Goal: Task Accomplishment & Management: Use online tool/utility

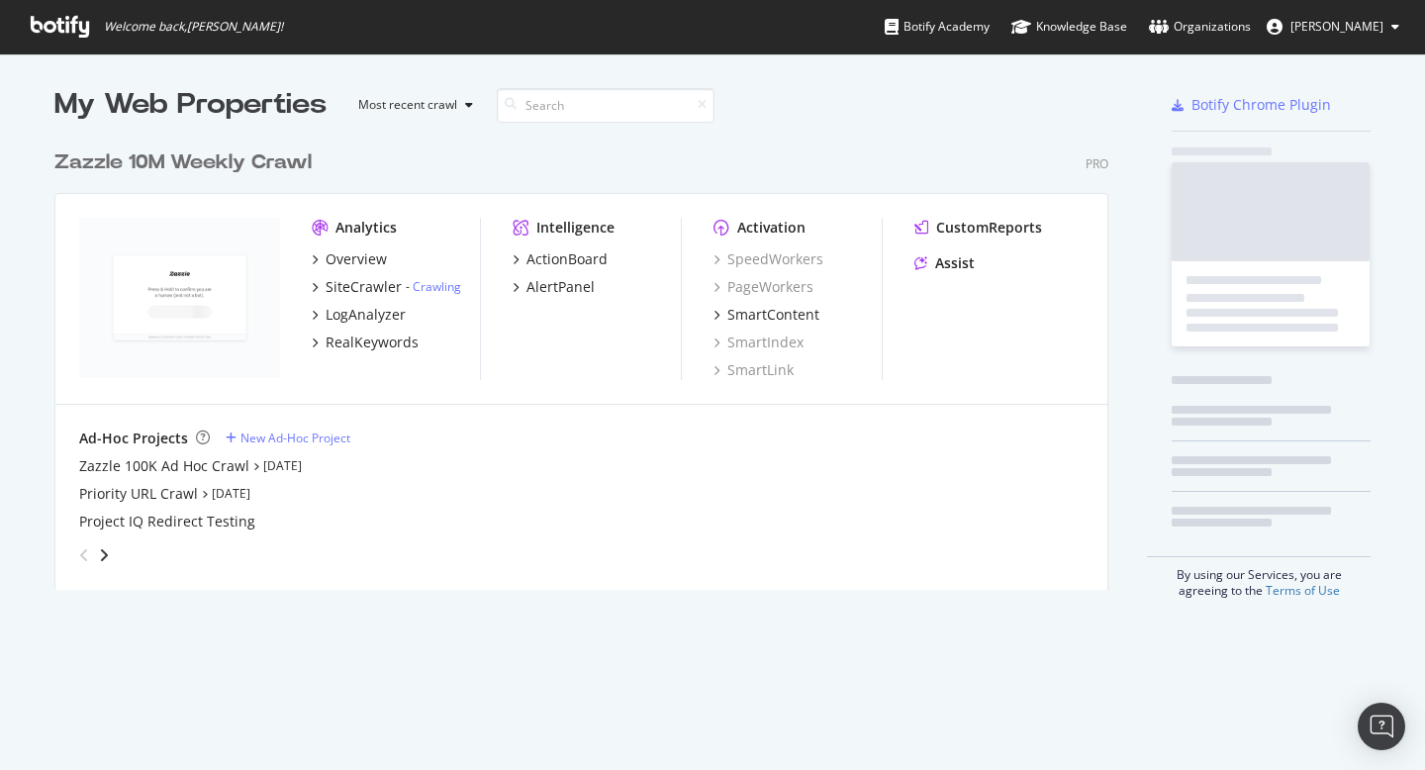
scroll to position [465, 1070]
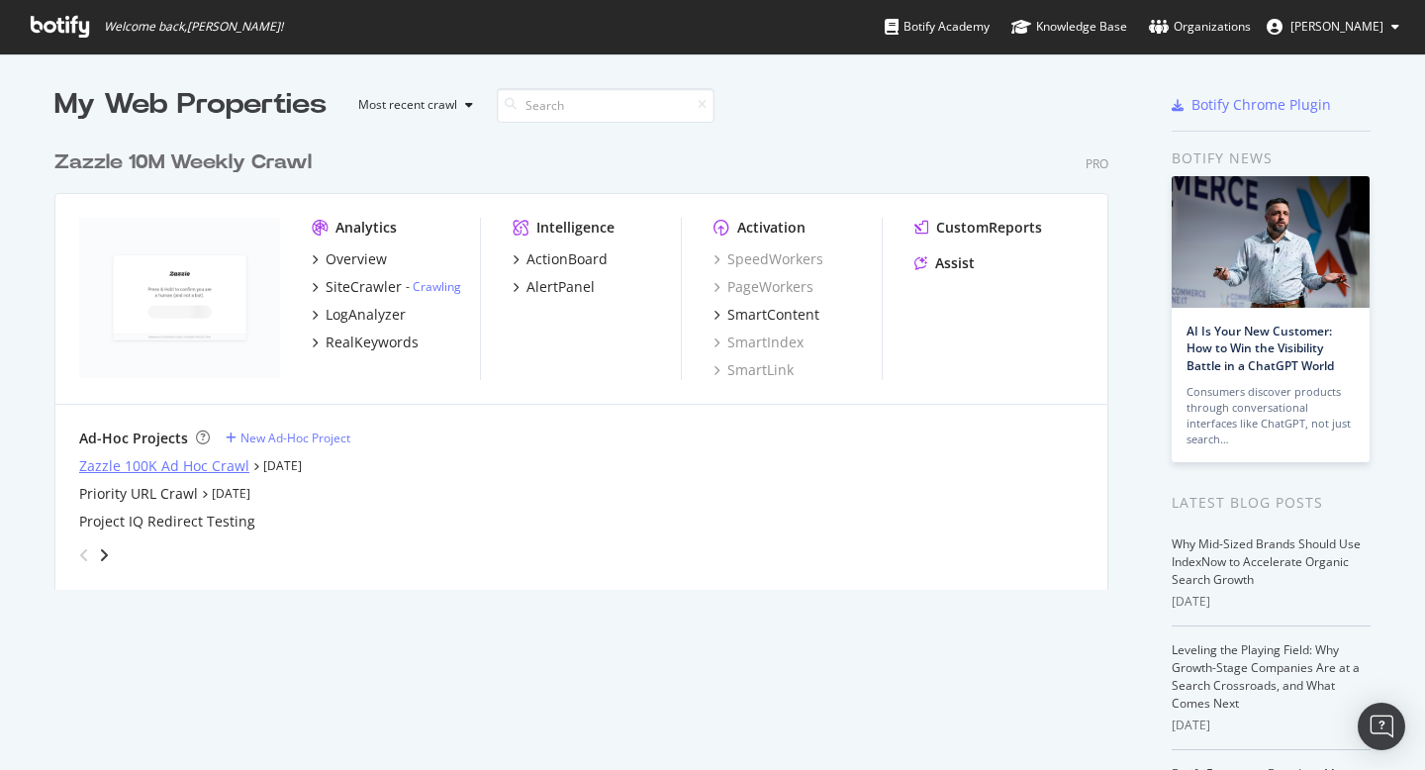
click at [234, 457] on div "Zazzle 100K Ad Hoc Crawl" at bounding box center [164, 466] width 170 height 20
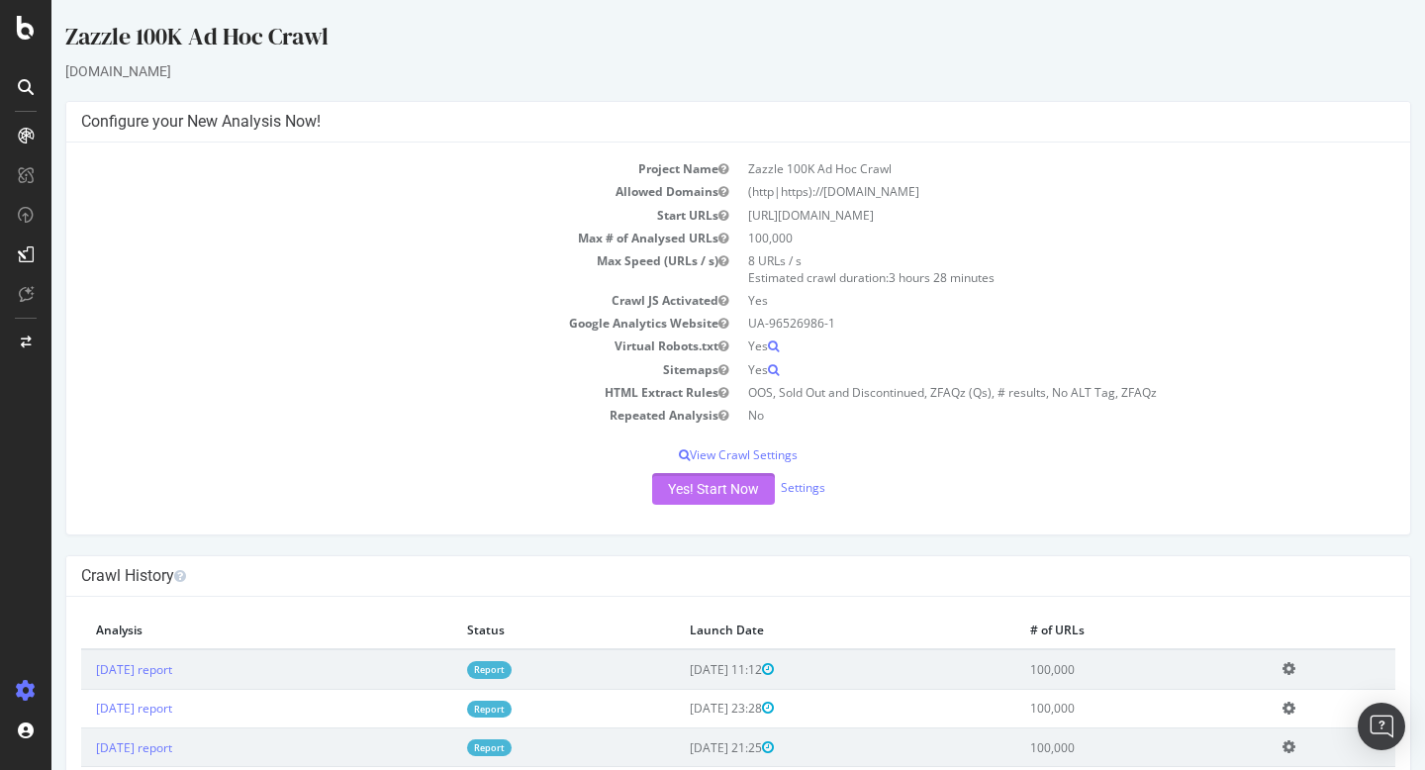
click at [727, 483] on button "Yes! Start Now" at bounding box center [713, 489] width 123 height 32
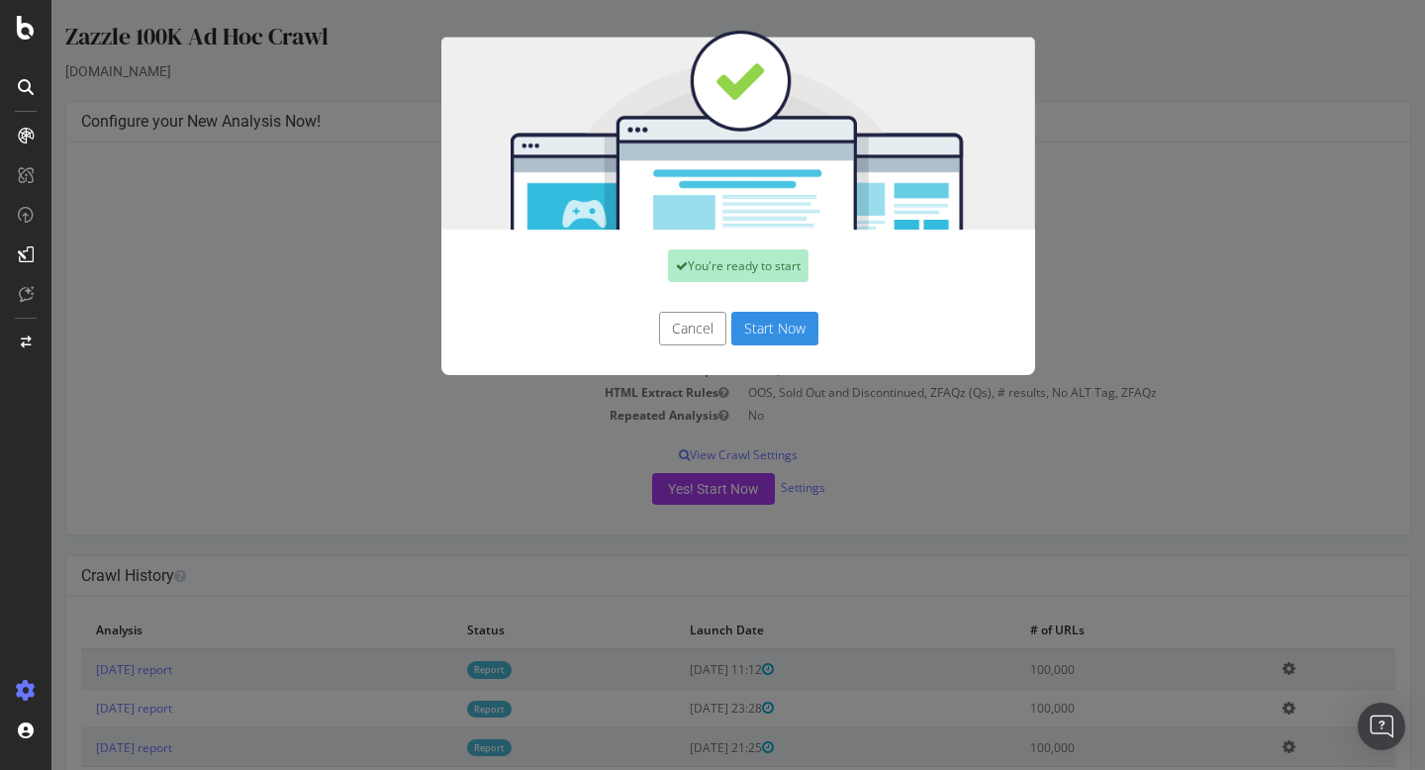
click at [795, 333] on button "Start Now" at bounding box center [774, 329] width 87 height 34
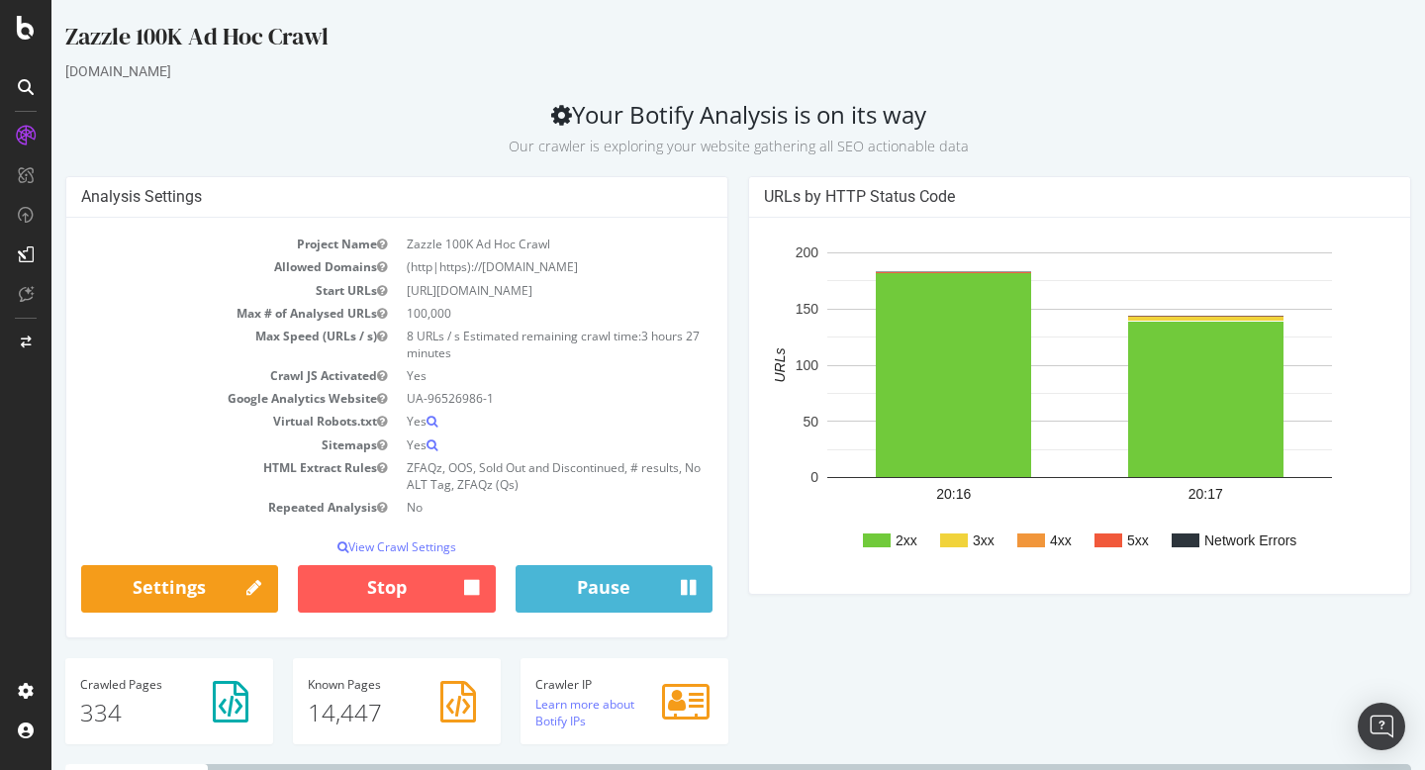
click at [1043, 124] on h2 "Your Botify Analysis is on its way Our crawler is exploring your website gather…" at bounding box center [738, 128] width 1346 height 55
